Goal: Task Accomplishment & Management: Use online tool/utility

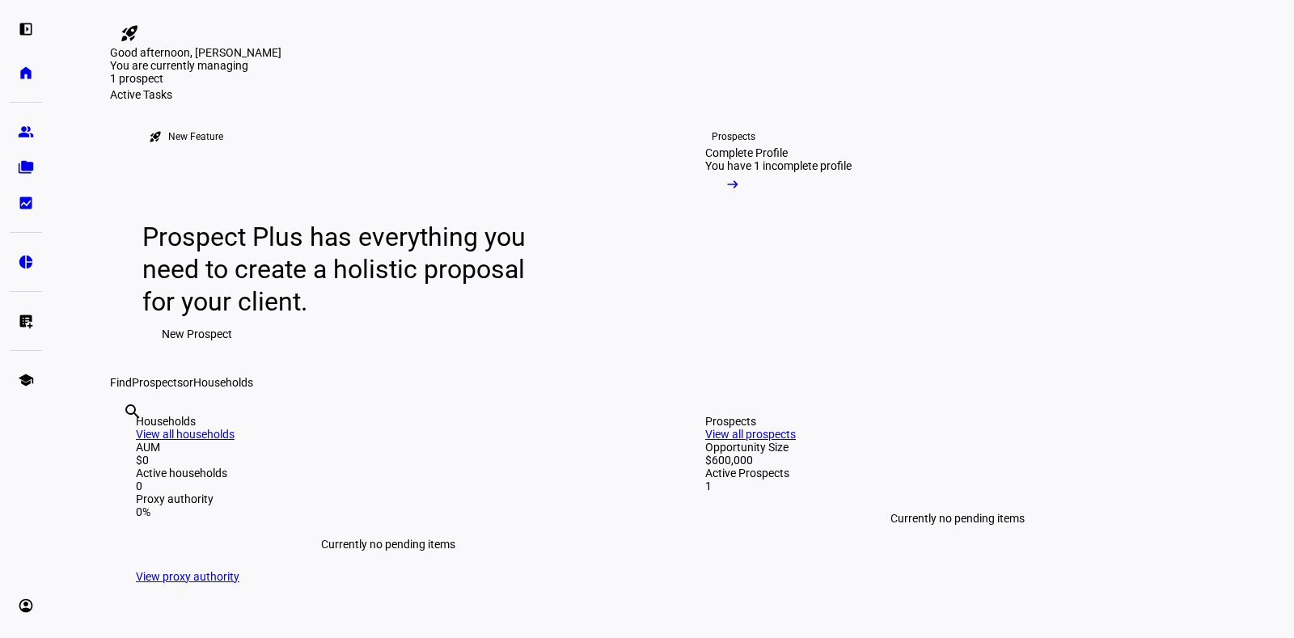
scroll to position [18, 0]
click at [741, 192] on mat-icon "arrow_right_alt" at bounding box center [732, 183] width 16 height 16
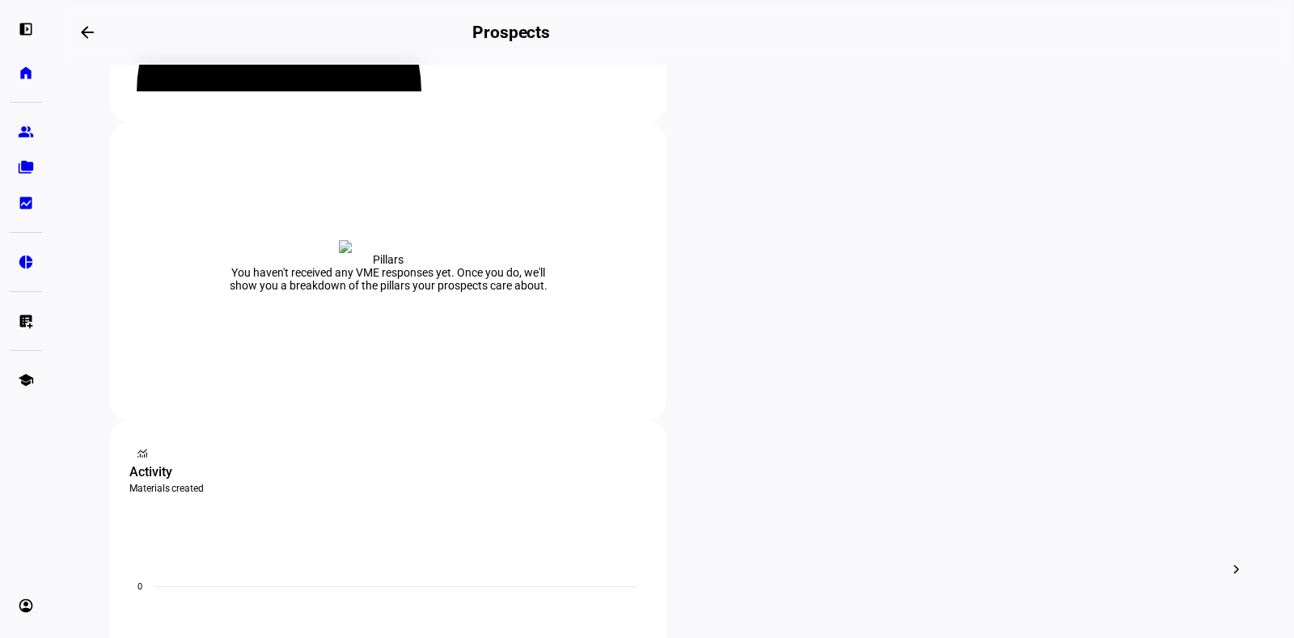
scroll to position [264, 0]
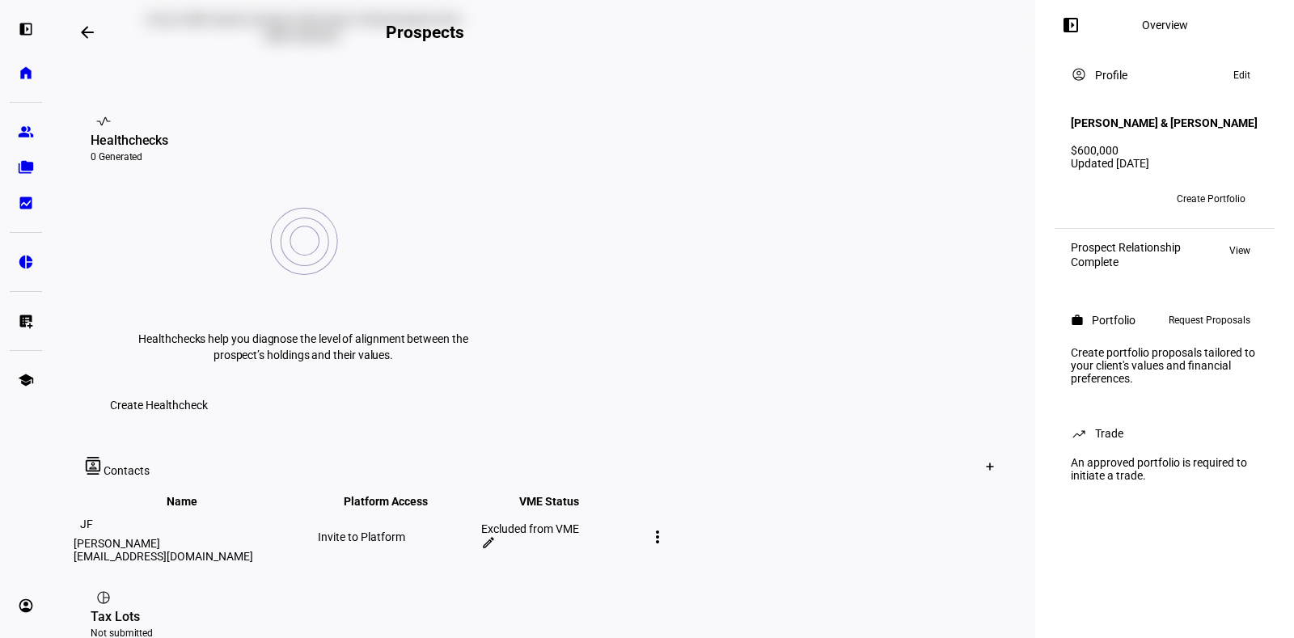
scroll to position [619, 0]
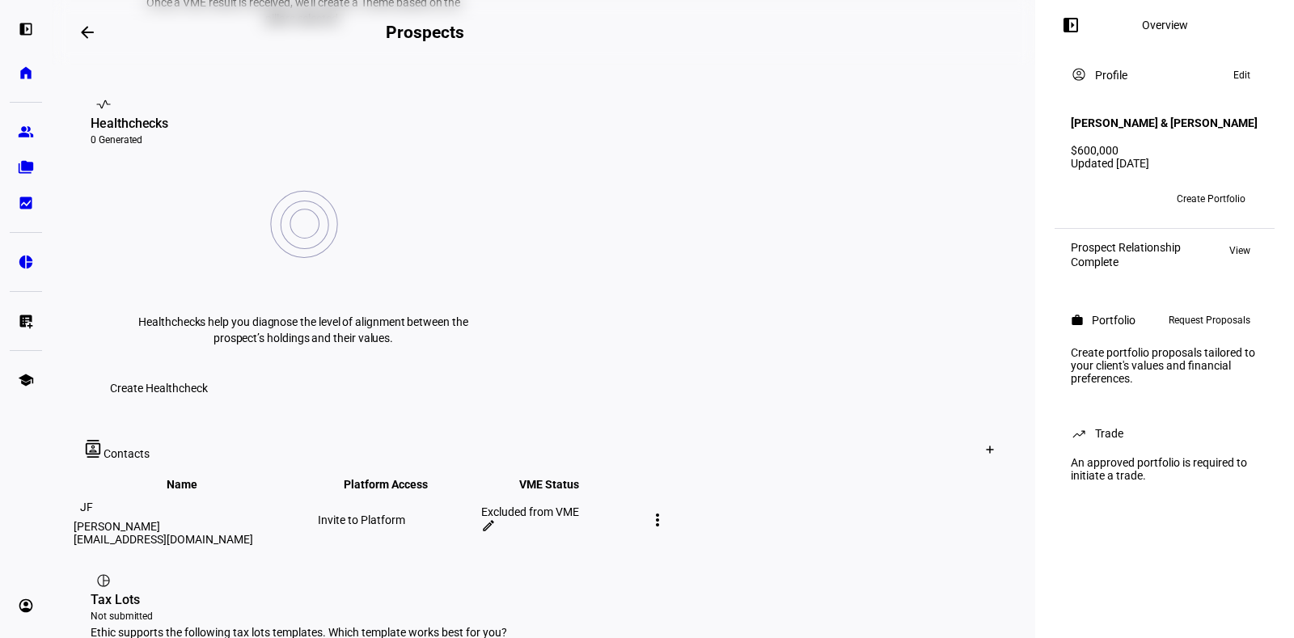
click at [642, 493] on td "Excluded from VME edit" at bounding box center [561, 519] width 162 height 53
click at [186, 520] on div "[PERSON_NAME]" at bounding box center [194, 526] width 241 height 13
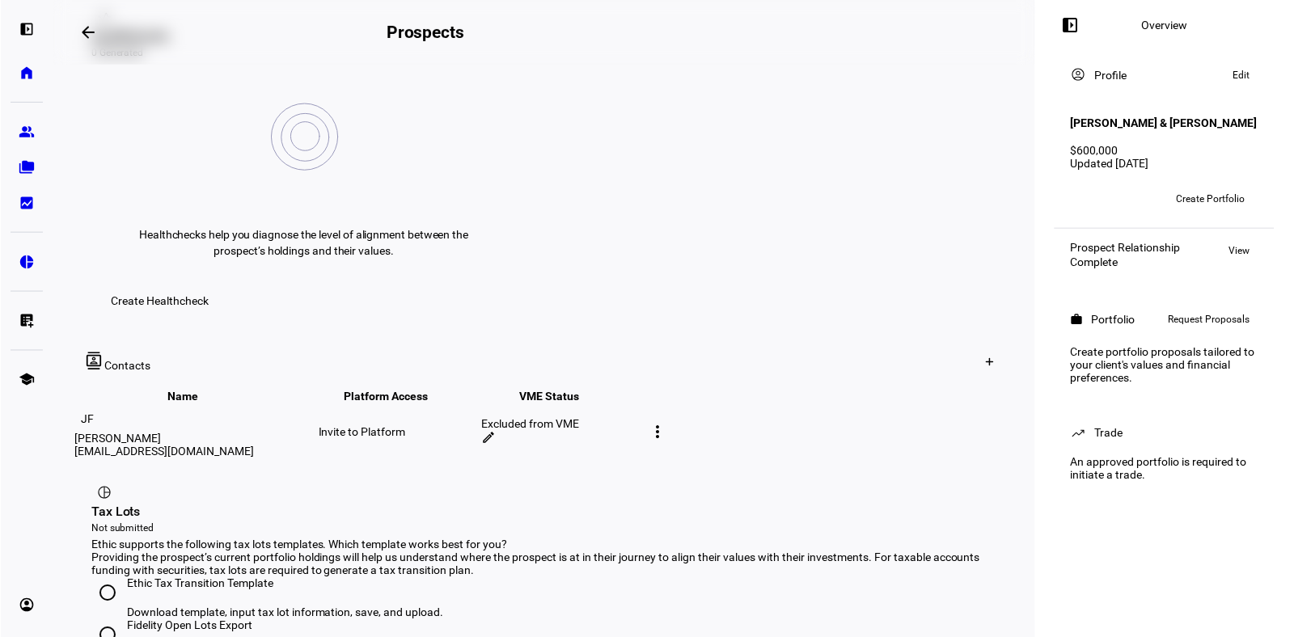
scroll to position [877, 0]
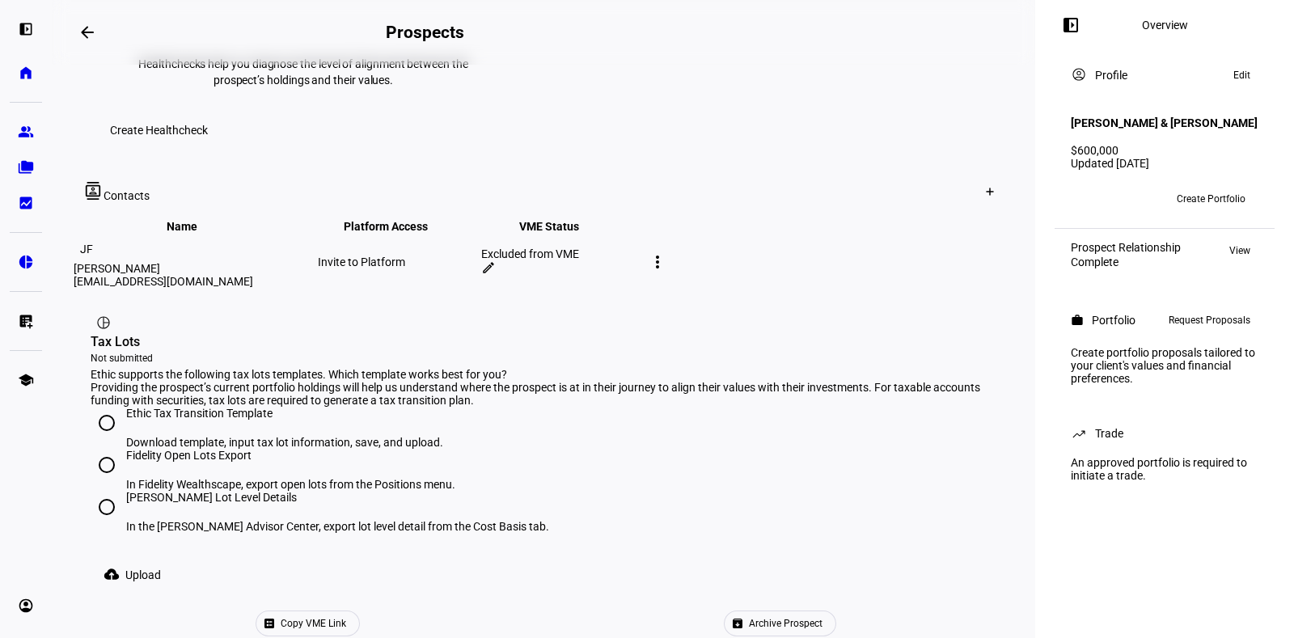
click at [346, 611] on span "Copy VME Link" at bounding box center [313, 623] width 65 height 24
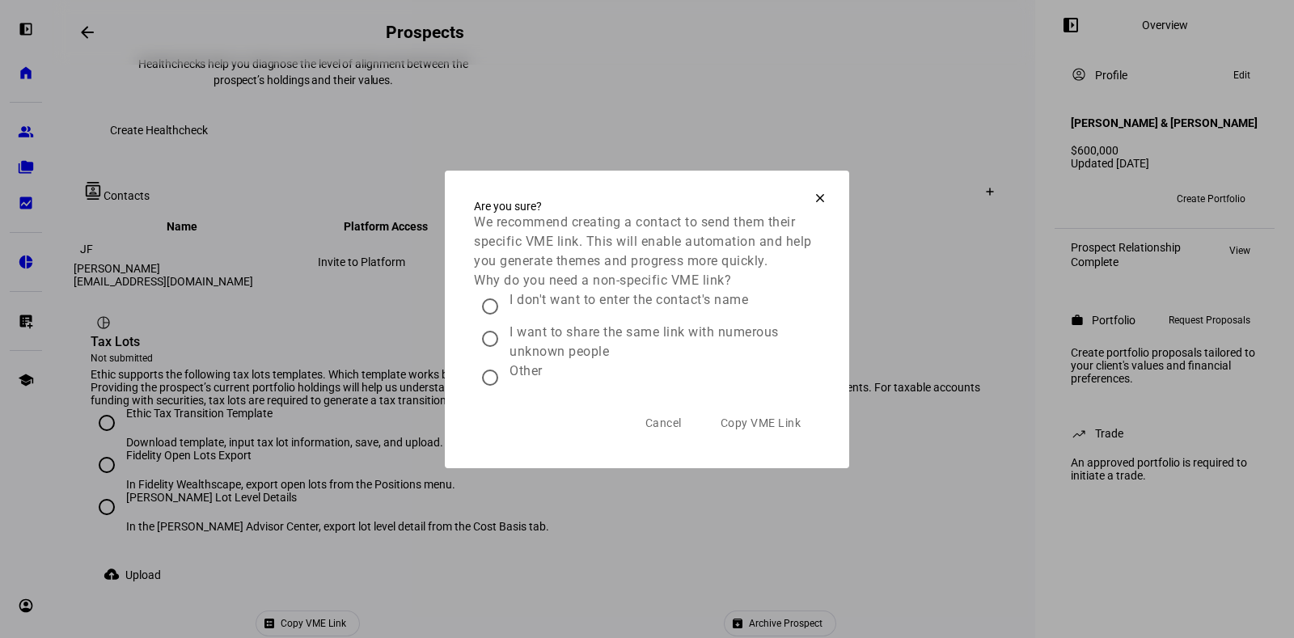
click at [496, 383] on input "Other" at bounding box center [490, 377] width 32 height 32
radio input "true"
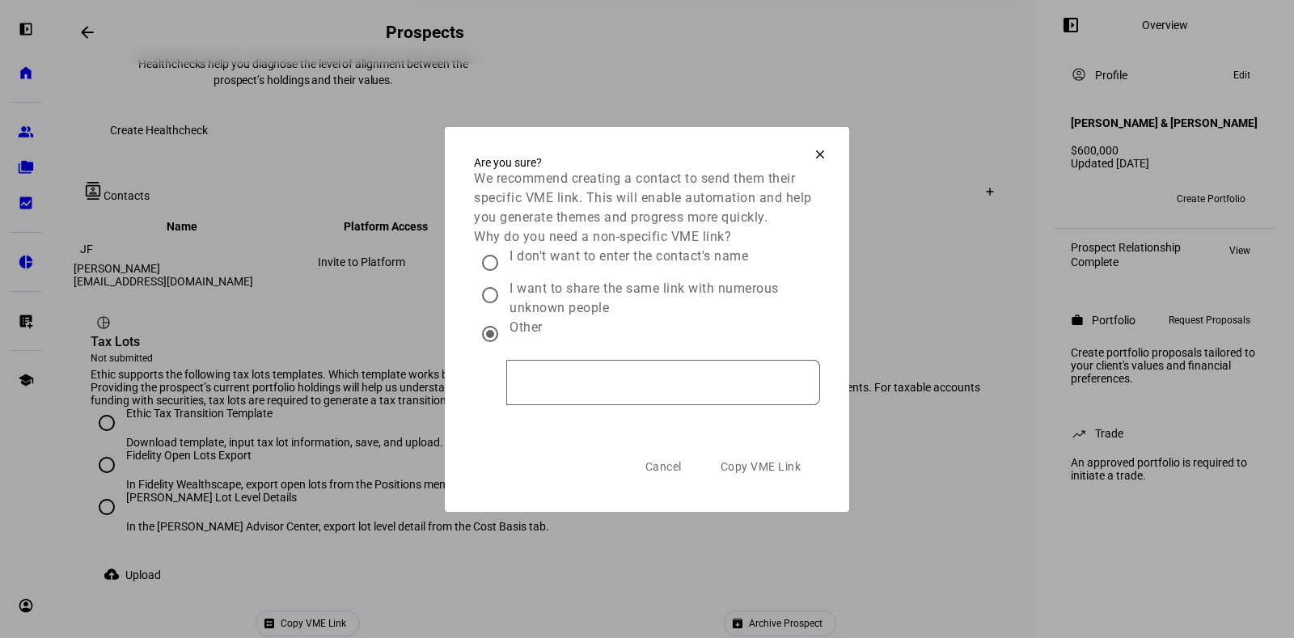
click at [781, 473] on span "Copy VME Link" at bounding box center [760, 466] width 81 height 13
